Goal: Information Seeking & Learning: Check status

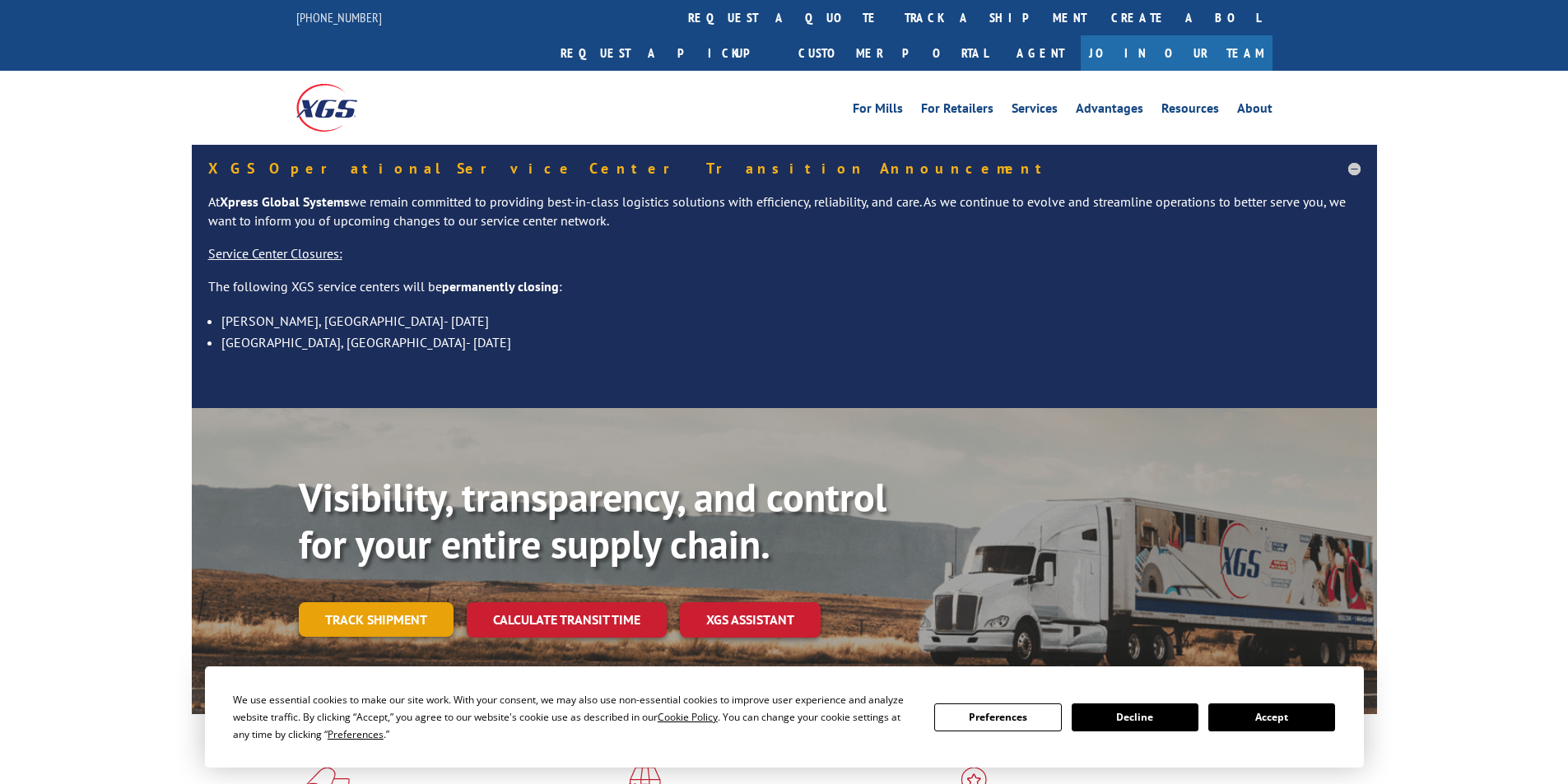
click at [404, 602] on link "Track shipment" at bounding box center [376, 620] width 154 height 35
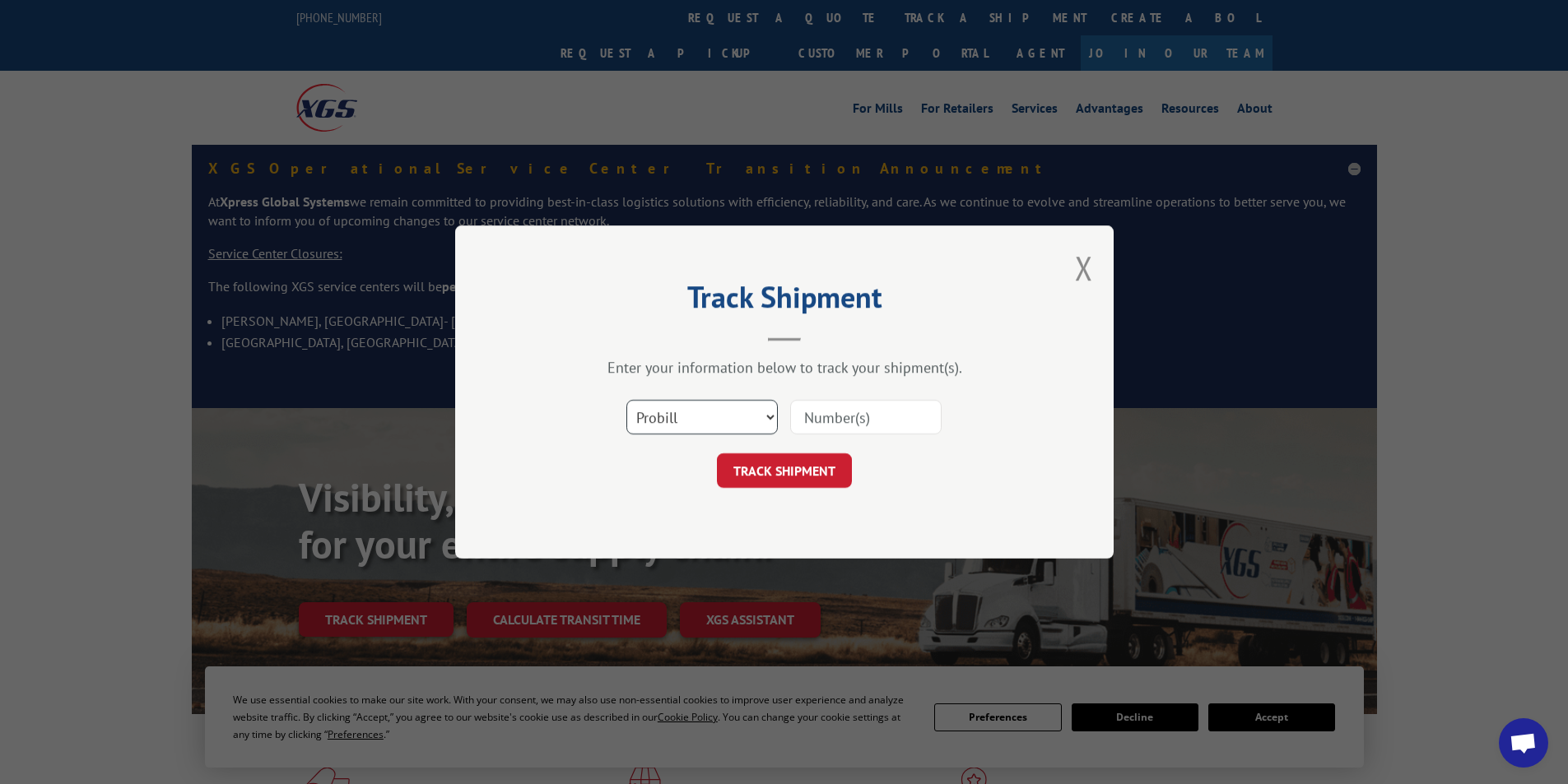
click at [701, 411] on select "Select category... Probill BOL PO" at bounding box center [702, 417] width 151 height 35
select select "bol"
click at [627, 400] on select "Select category... Probill BOL PO" at bounding box center [702, 417] width 151 height 35
click at [790, 414] on input at bounding box center [866, 417] width 151 height 35
paste input "6005303"
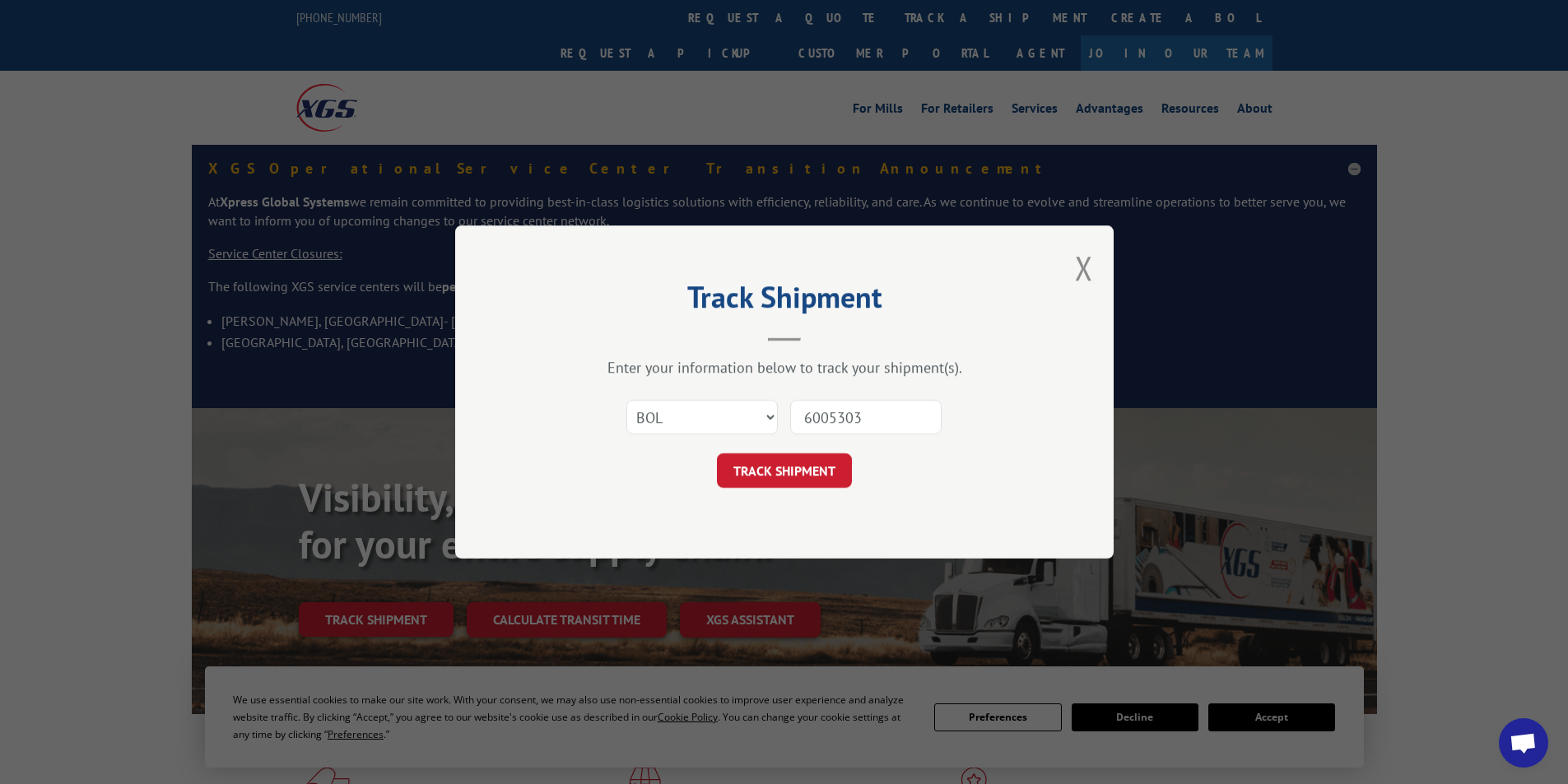
type input "6005303"
click at [828, 450] on form "Select category... Probill BOL PO 6005303 TRACK SHIPMENT" at bounding box center [784, 439] width 494 height 98
click at [828, 451] on form "Select category... Probill BOL PO 6005303 TRACK SHIPMENT" at bounding box center [784, 439] width 494 height 98
click at [825, 457] on button "TRACK SHIPMENT" at bounding box center [784, 470] width 135 height 35
